Goal: Task Accomplishment & Management: Manage account settings

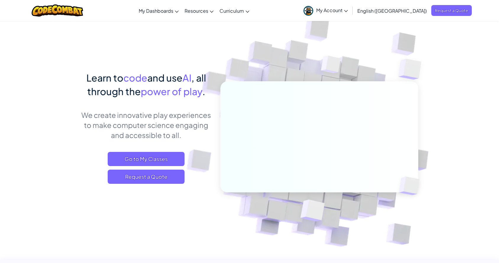
click at [348, 9] on span "My Account" at bounding box center [332, 10] width 32 height 6
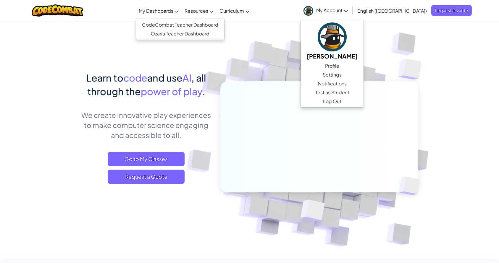
click at [175, 5] on link "My Dashboards" at bounding box center [159, 11] width 46 height 16
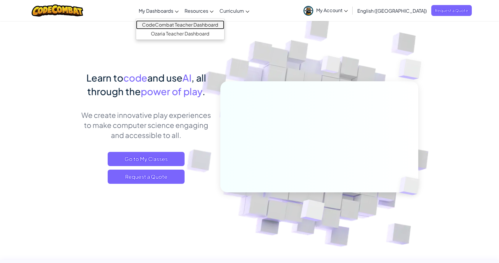
click at [197, 25] on link "CodeCombat Teacher Dashboard" at bounding box center [180, 24] width 88 height 9
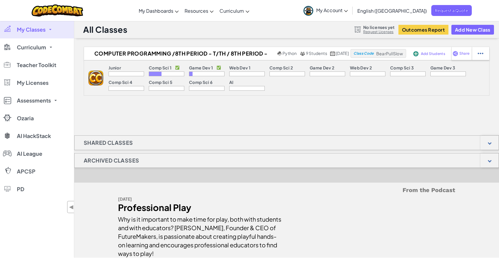
click at [203, 68] on p "Game Dev 1" at bounding box center [201, 67] width 24 height 5
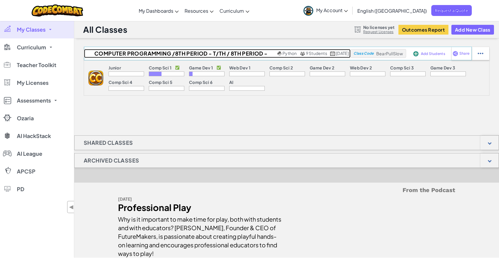
click at [159, 52] on h2 "Computer Programming /8th Period - T/Th / 8th Period - T/Th" at bounding box center [180, 53] width 192 height 9
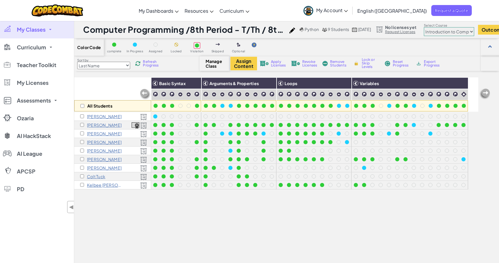
click at [451, 32] on select "Junior Introduction to Computer Science Game Development 1 Web Development 1 Co…" at bounding box center [449, 31] width 50 height 9
select select "5789587aad86a6efb573701e"
click at [438, 27] on select "Junior Introduction to Computer Science Game Development 1 Web Development 1 Co…" at bounding box center [449, 31] width 50 height 9
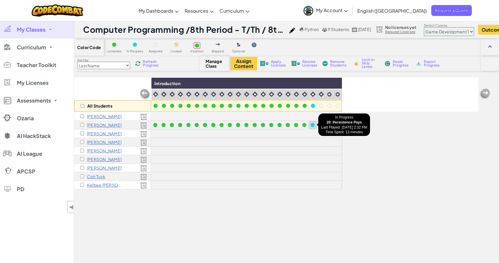
click at [314, 125] on div at bounding box center [312, 125] width 4 height 4
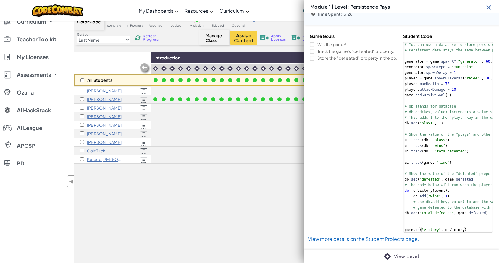
scroll to position [26, 0]
click at [395, 256] on link "View Level" at bounding box center [406, 256] width 25 height 7
click at [490, 7] on img at bounding box center [488, 7] width 7 height 7
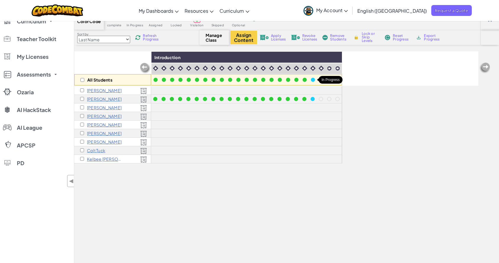
click at [313, 80] on div at bounding box center [313, 80] width 4 height 4
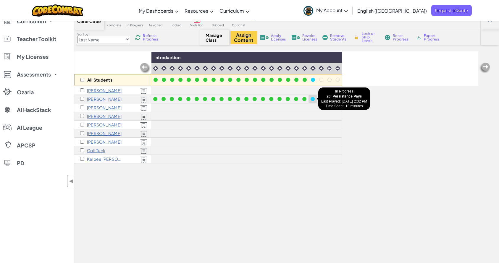
click at [313, 99] on div at bounding box center [312, 99] width 4 height 4
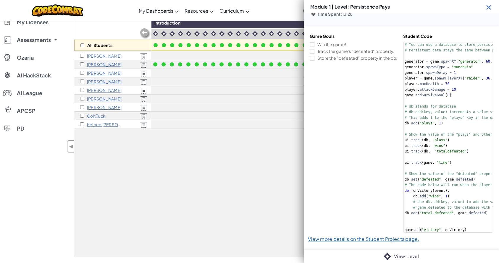
scroll to position [70, 0]
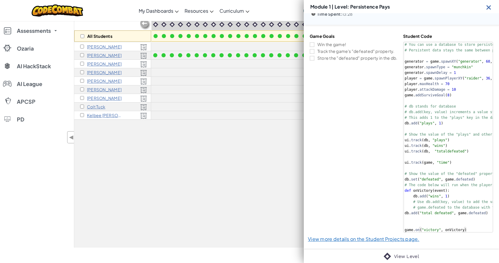
click at [486, 6] on img at bounding box center [488, 7] width 7 height 7
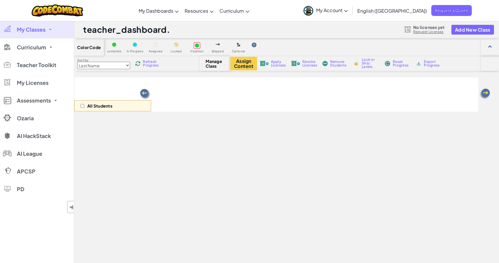
scroll to position [70, 0]
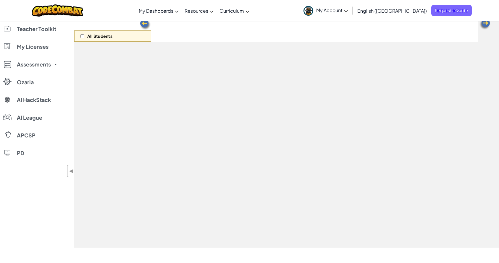
select select "5789587aad86a6efb573701e"
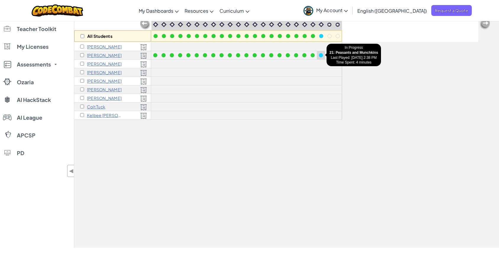
click at [321, 54] on div at bounding box center [321, 55] width 4 height 4
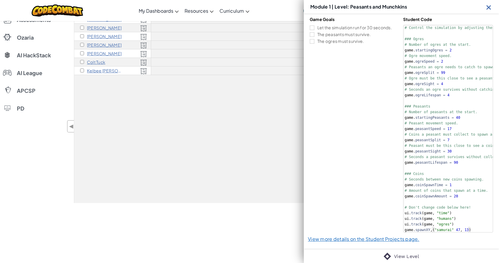
scroll to position [116, 0]
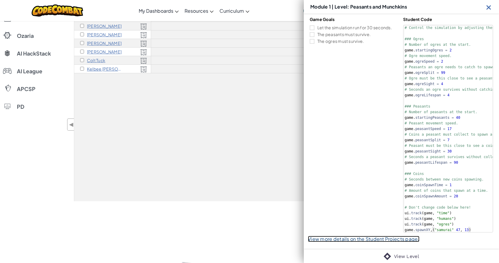
click at [378, 239] on link "View more details on the Student Projects page." at bounding box center [363, 239] width 111 height 6
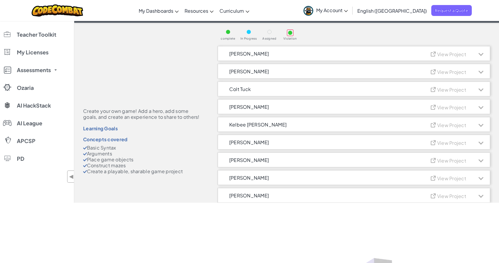
scroll to position [31, 0]
click at [450, 144] on span "View Project" at bounding box center [451, 143] width 29 height 6
click at [480, 143] on div at bounding box center [480, 142] width 5 height 5
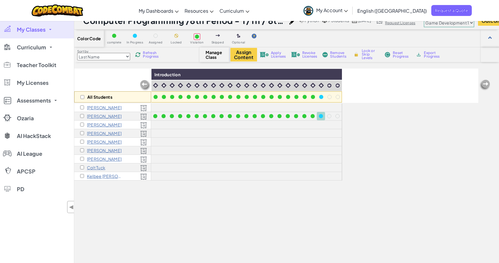
scroll to position [4, 0]
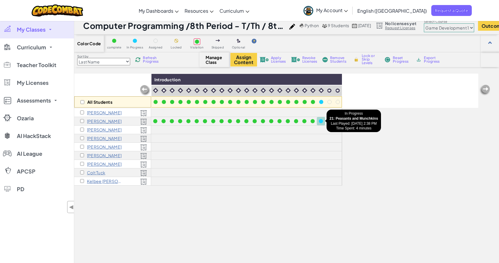
click at [323, 121] on div at bounding box center [321, 121] width 7 height 7
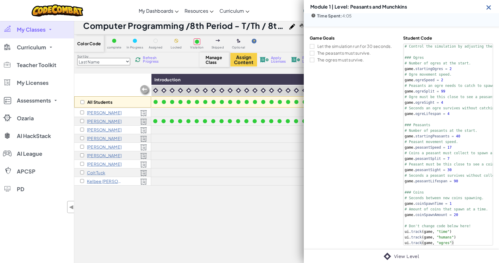
scroll to position [24, 0]
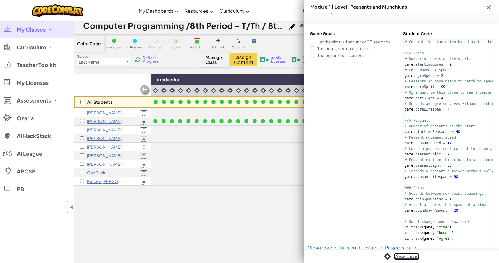
click at [400, 255] on link "View Level" at bounding box center [406, 256] width 25 height 7
click at [492, 6] on img at bounding box center [488, 7] width 7 height 7
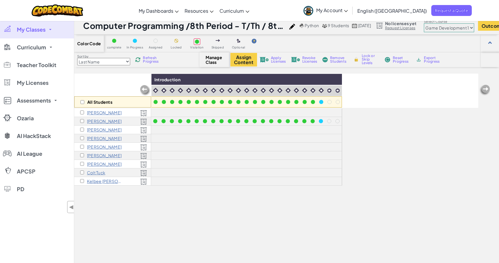
click at [42, 28] on span "My Classes" at bounding box center [31, 29] width 29 height 5
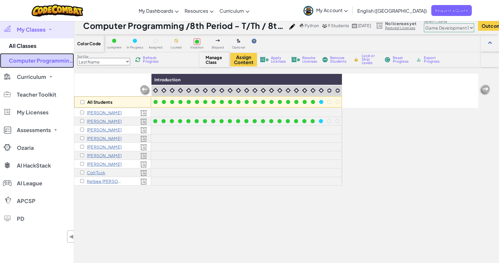
click at [41, 63] on link "Computer Programming /8th Period - T/Th / 8th Period - T/Th" at bounding box center [37, 60] width 74 height 15
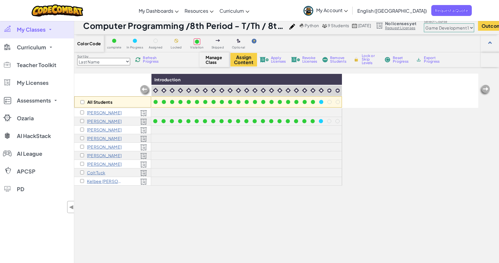
click at [45, 36] on link "My Classes" at bounding box center [37, 30] width 74 height 18
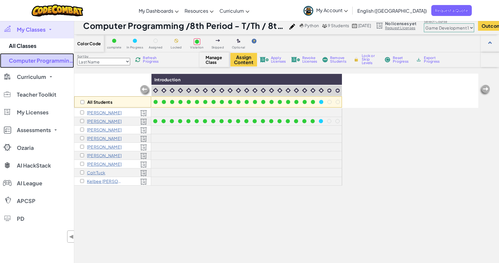
click at [49, 57] on link "Computer Programming /8th Period - T/Th / 8th Period - T/Th" at bounding box center [37, 60] width 74 height 15
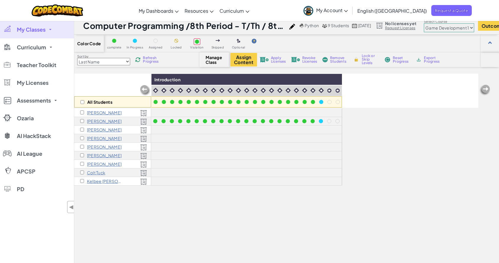
click at [442, 31] on select "Junior Introduction to Computer Science Game Development 1 Web Development 1 Co…" at bounding box center [449, 27] width 50 height 9
select select "560f1a9f22961295f9427742"
click at [438, 23] on select "Junior Introduction to Computer Science Game Development 1 Web Development 1 Co…" at bounding box center [449, 27] width 50 height 9
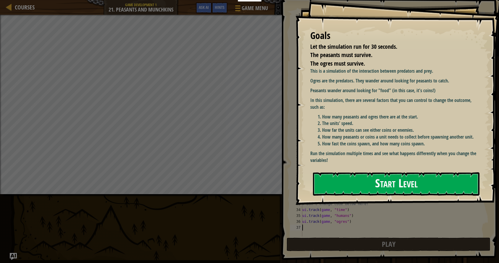
click at [379, 186] on button "Start Level" at bounding box center [396, 183] width 166 height 23
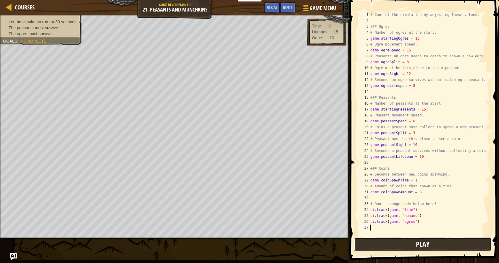
click at [400, 248] on button "Play" at bounding box center [423, 245] width 138 height 14
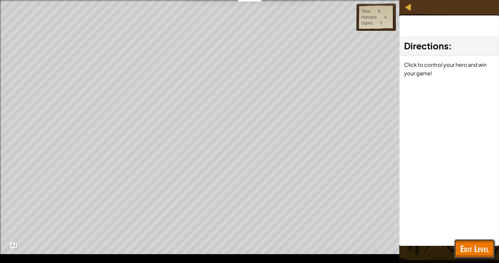
click at [468, 245] on span "Edit Level" at bounding box center [474, 249] width 28 height 12
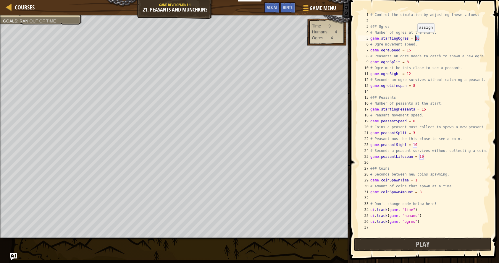
drag, startPoint x: 419, startPoint y: 38, endPoint x: 415, endPoint y: 38, distance: 4.7
click at [415, 38] on div "# Control the simulation by adjusting these values: ### Ogres # Number of ogres…" at bounding box center [429, 130] width 121 height 237
type textarea "game.startingOgres = 5"
click at [451, 240] on button "Play" at bounding box center [423, 245] width 138 height 14
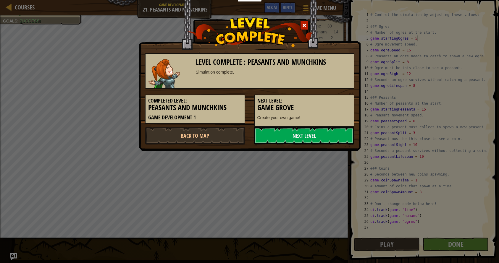
click at [397, 113] on div "Level Complete : Peasants and Munchkins Simulation complete. Completed Level: P…" at bounding box center [249, 131] width 499 height 263
click at [308, 135] on link "Next Level" at bounding box center [304, 136] width 100 height 18
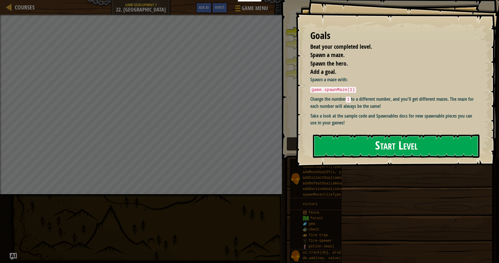
click at [394, 148] on button "Start Level" at bounding box center [396, 146] width 166 height 23
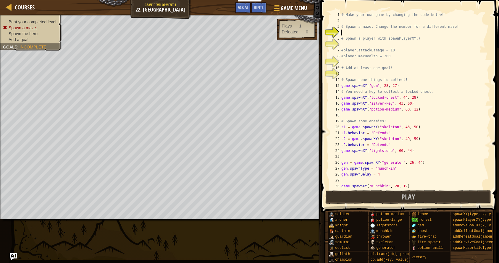
scroll to position [3, 0]
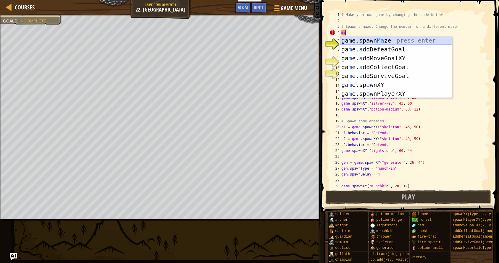
click at [411, 42] on div "game.spawn Ma ze press enter ga m e. a ddDefeatGoal press enter ga m e. a ddMov…" at bounding box center [396, 76] width 112 height 80
type textarea "game.spawnMaze("forest", 1)"
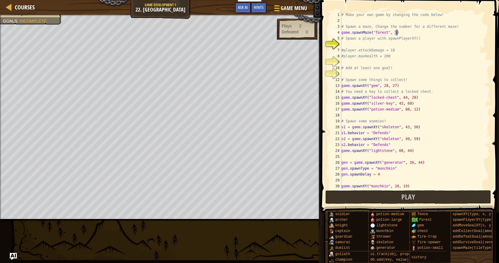
click at [406, 43] on div "# Make your own game by changing the code below! # Spawn a maze. Change the num…" at bounding box center [415, 106] width 150 height 189
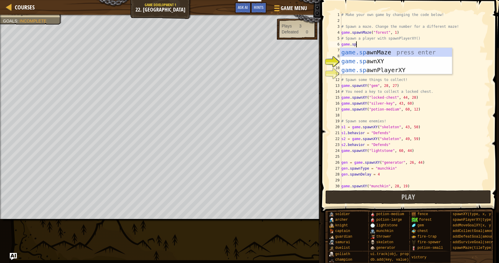
scroll to position [3, 1]
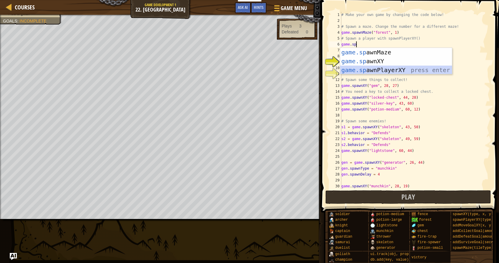
type textarea "player = game.spawnPlayerXY("captain", 36, 30)"
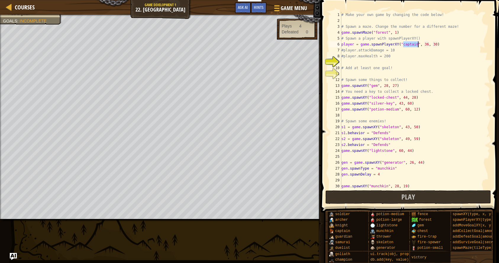
click at [366, 61] on div "# Make your own game by changing the code below! # Spawn a maze. Change the num…" at bounding box center [415, 106] width 150 height 189
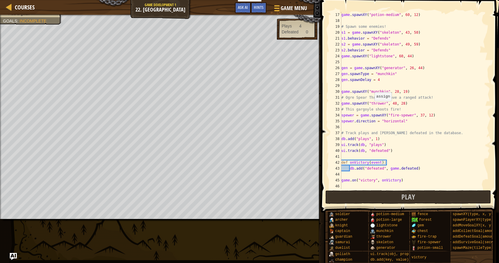
scroll to position [95, 0]
click at [410, 196] on span "Play" at bounding box center [408, 196] width 14 height 9
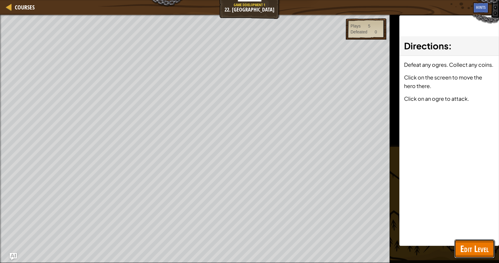
click at [467, 250] on span "Edit Level" at bounding box center [474, 249] width 28 height 12
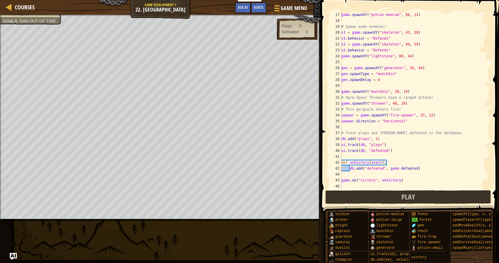
scroll to position [0, 0]
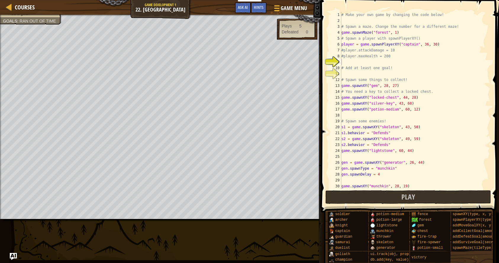
click at [347, 72] on div "# Make your own game by changing the code below! # Spawn a maze. Change the num…" at bounding box center [415, 106] width 150 height 189
click at [21, 7] on span "Courses" at bounding box center [25, 7] width 20 height 8
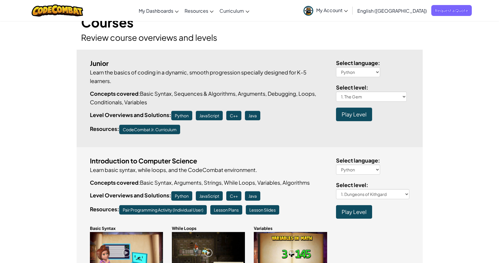
scroll to position [34, 0]
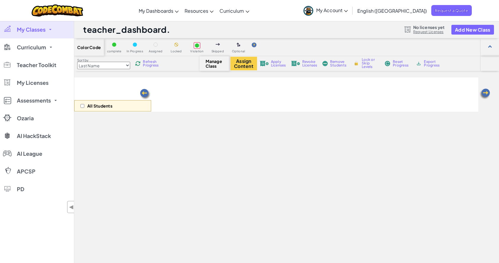
scroll to position [4, 0]
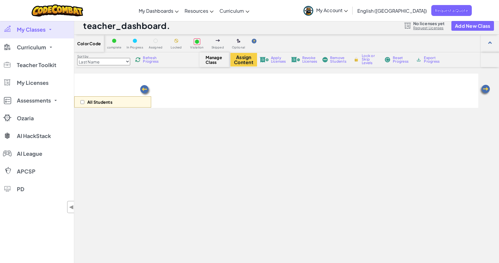
select select "560f1a9f22961295f9427742"
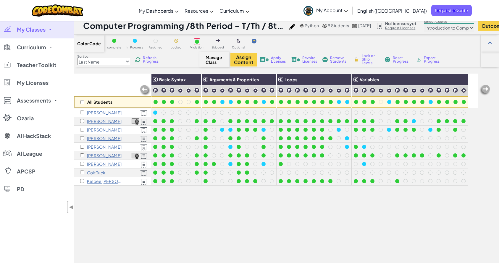
click at [150, 57] on span "Refresh Progress" at bounding box center [152, 59] width 18 height 7
